Goal: Task Accomplishment & Management: Complete application form

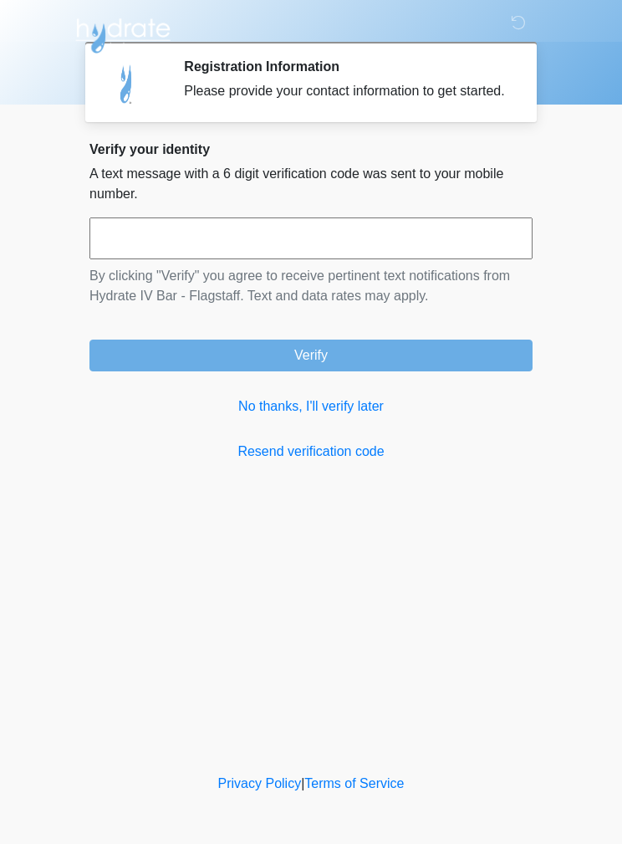
click at [335, 415] on link "No thanks, I'll verify later" at bounding box center [310, 406] width 443 height 20
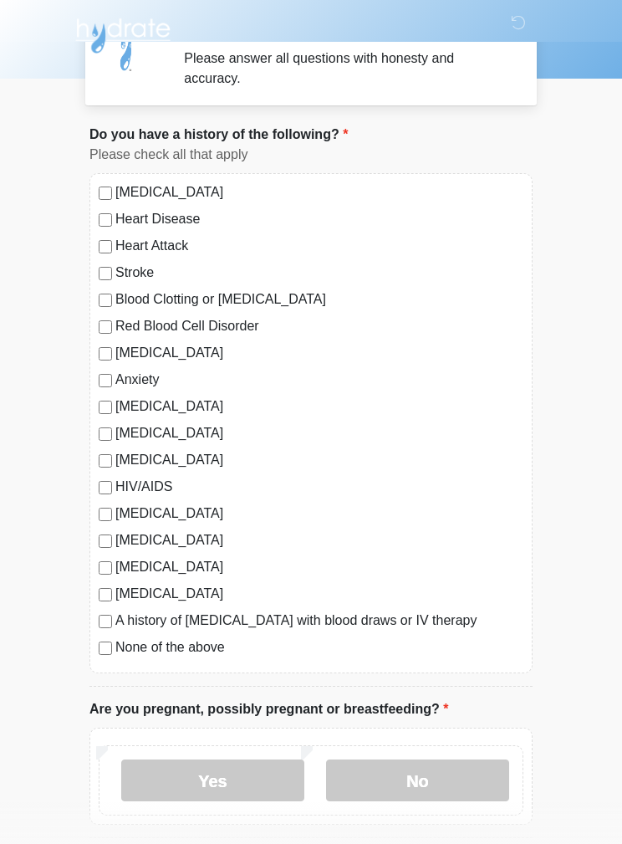
scroll to position [36, 0]
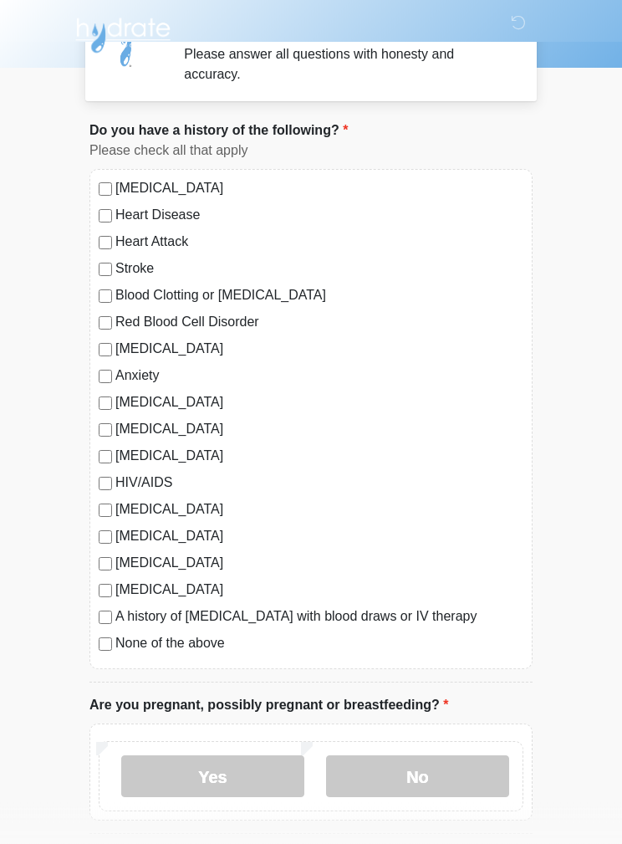
click at [218, 646] on label "None of the above" at bounding box center [319, 644] width 408 height 20
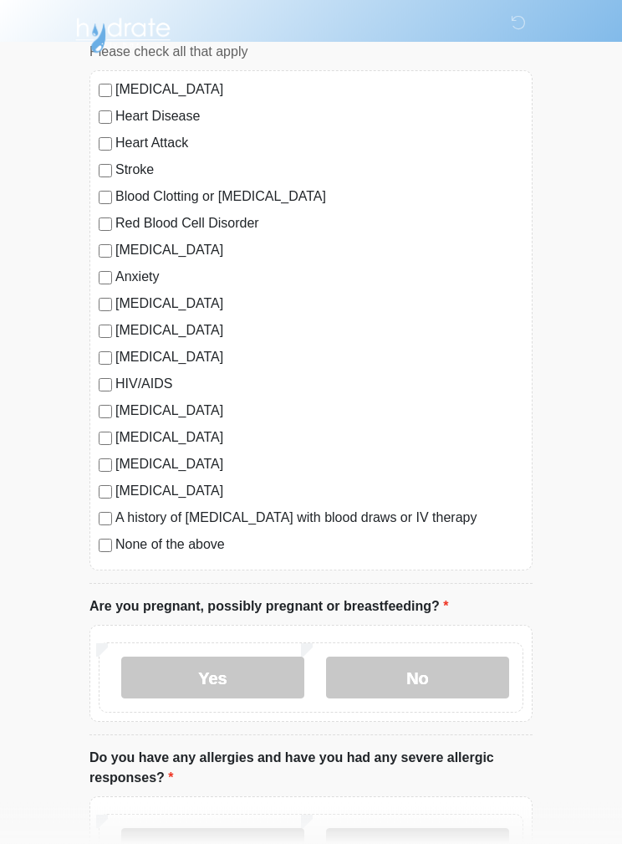
scroll to position [135, 0]
click at [461, 675] on label "No" at bounding box center [417, 677] width 183 height 42
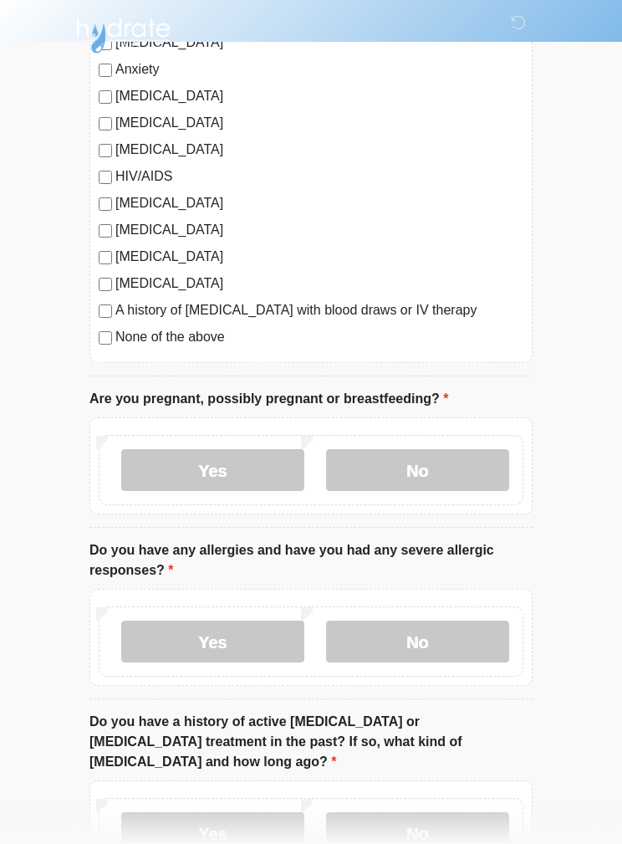
scroll to position [344, 0]
click at [459, 642] on label "No" at bounding box center [417, 641] width 183 height 42
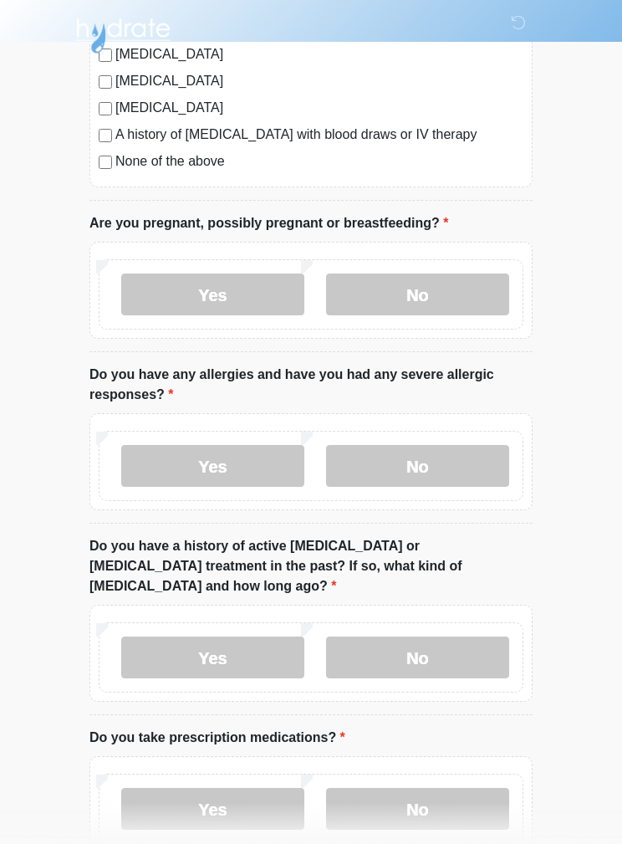
scroll to position [556, 0]
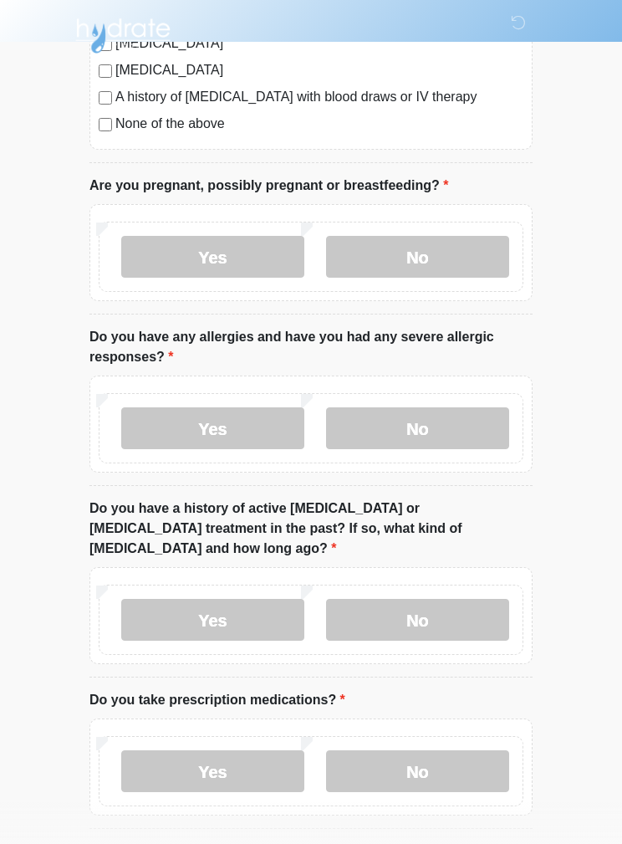
click at [466, 605] on label "No" at bounding box center [417, 620] width 183 height 42
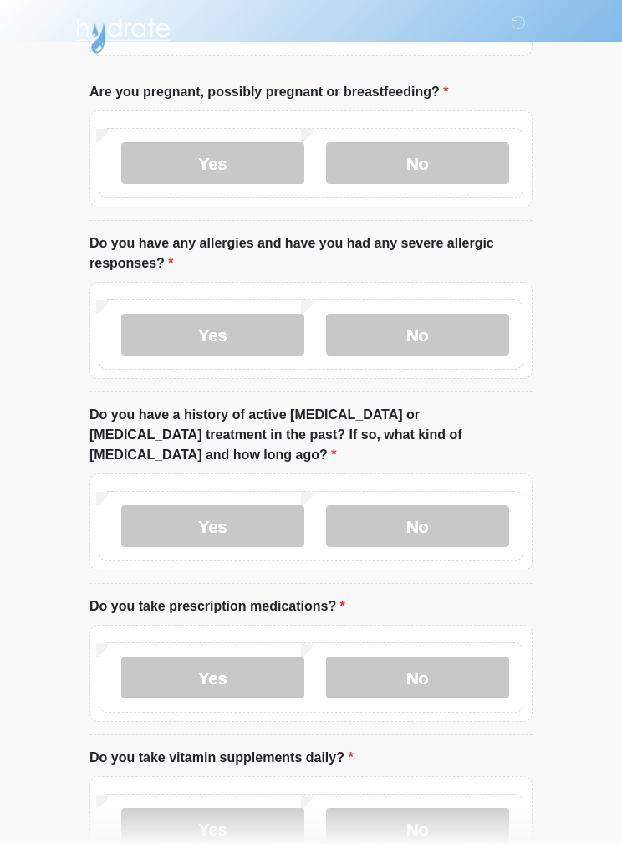
scroll to position [699, 0]
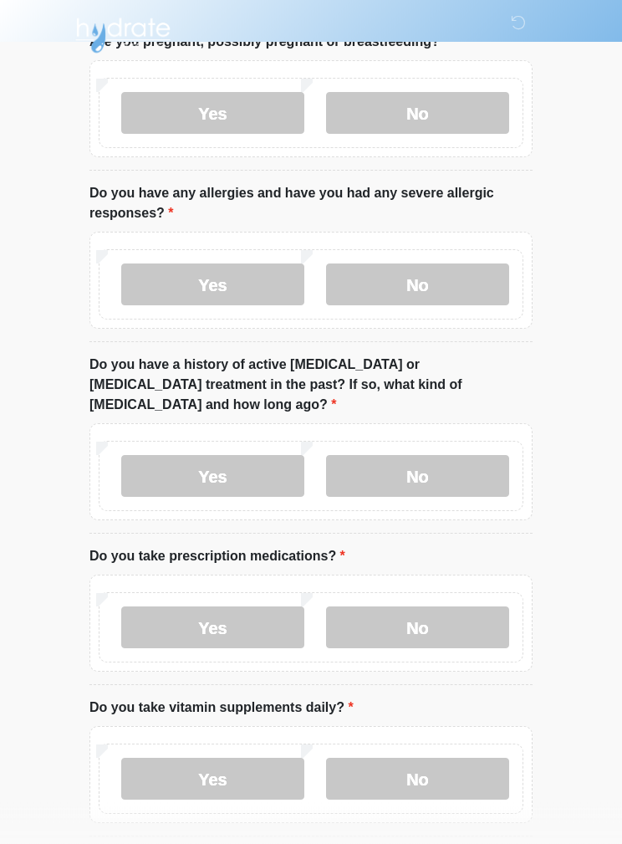
click at [464, 608] on label "No" at bounding box center [417, 628] width 183 height 42
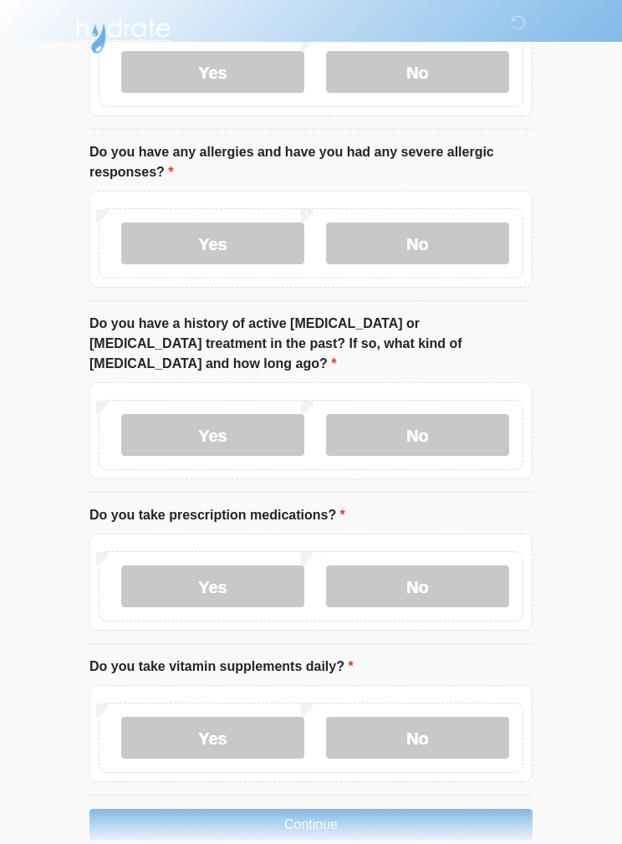
scroll to position [738, 0]
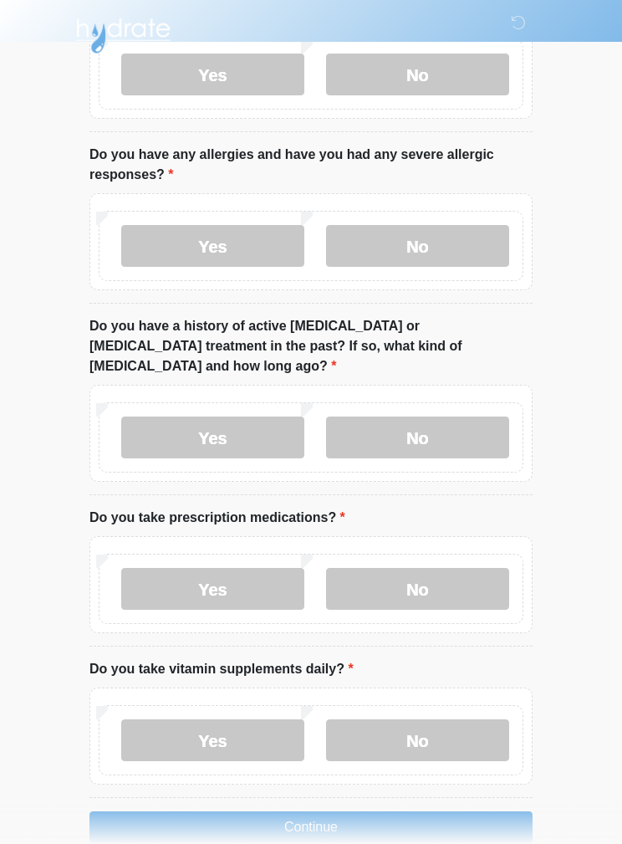
click at [454, 736] on label "No" at bounding box center [417, 740] width 183 height 42
click at [512, 811] on button "Continue" at bounding box center [310, 827] width 443 height 32
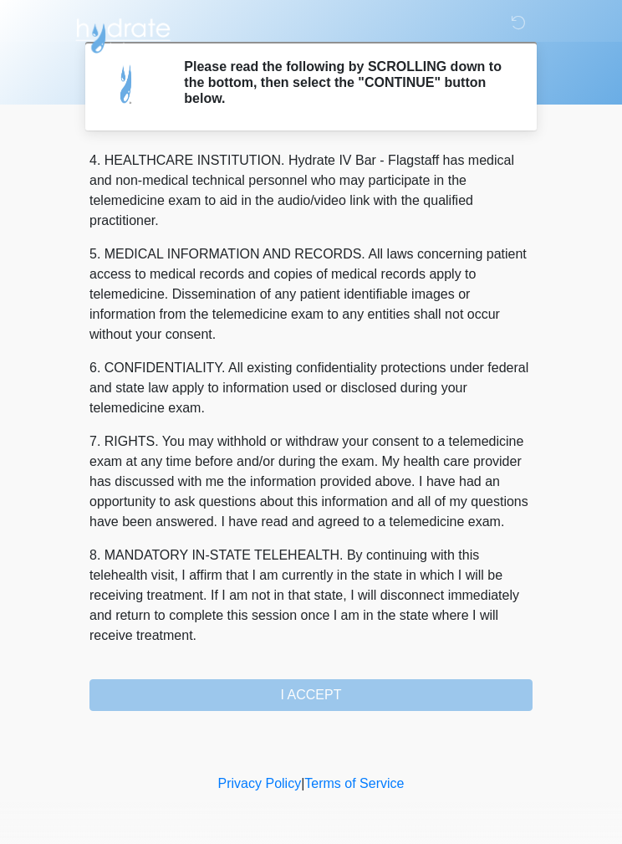
scroll to position [481, 0]
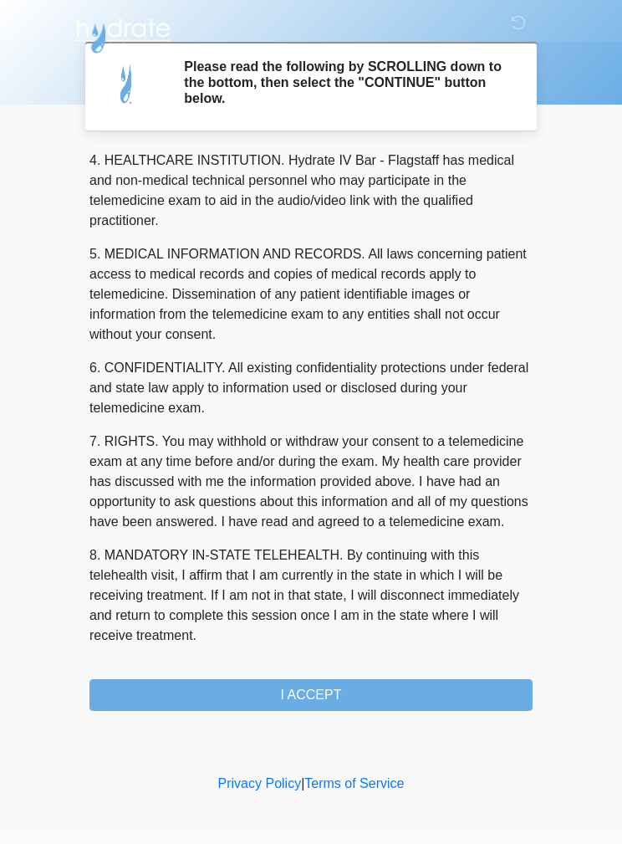
click at [466, 695] on button "I ACCEPT" at bounding box center [310, 695] width 443 height 32
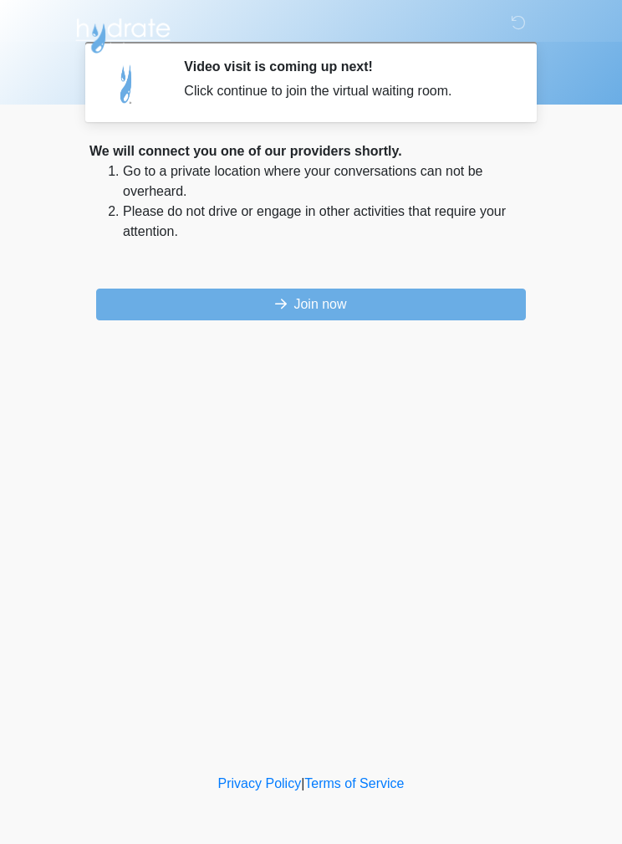
click at [488, 304] on button "Join now" at bounding box center [311, 304] width 430 height 32
